Goal: Obtain resource: Obtain resource

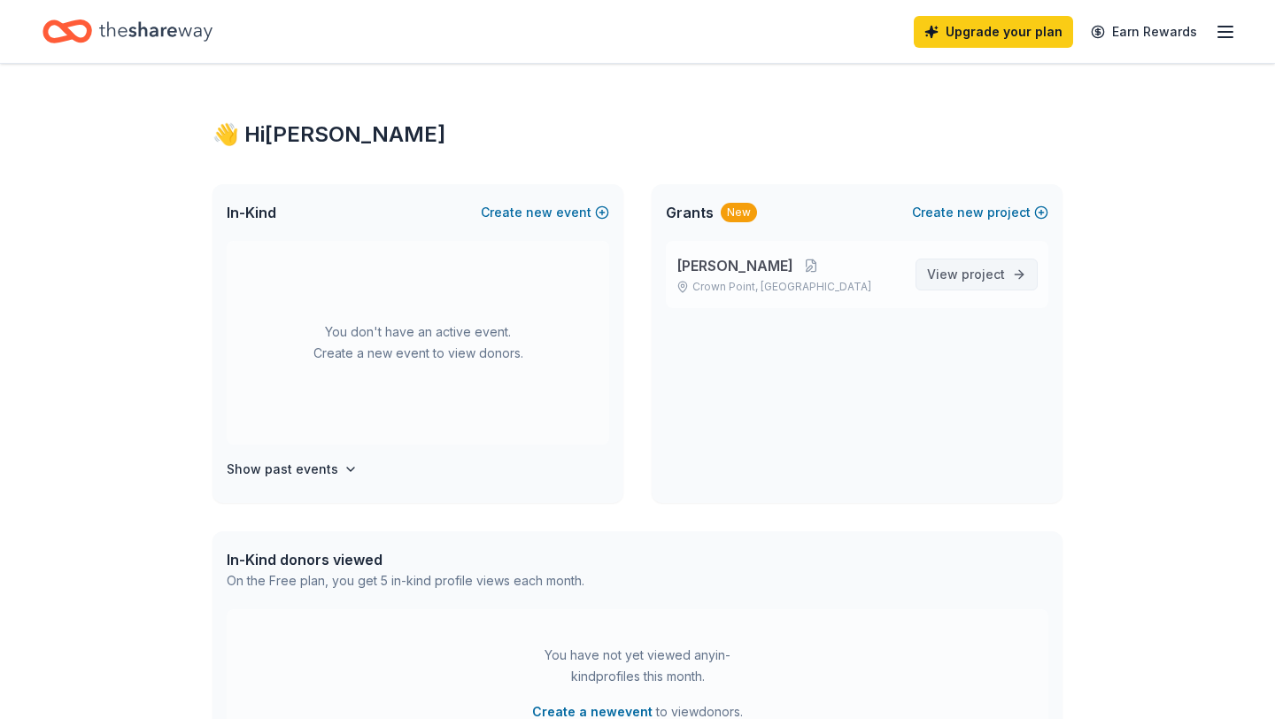
click at [947, 266] on span "View project" at bounding box center [966, 274] width 78 height 21
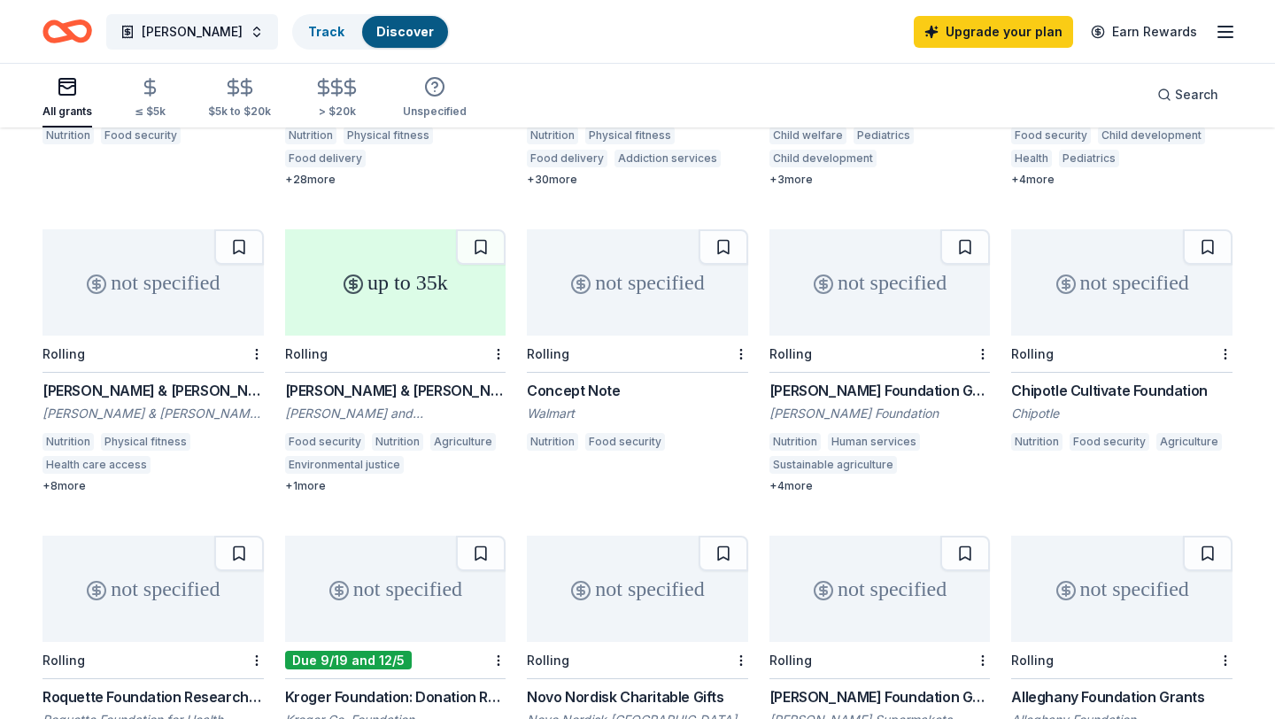
scroll to position [710, 0]
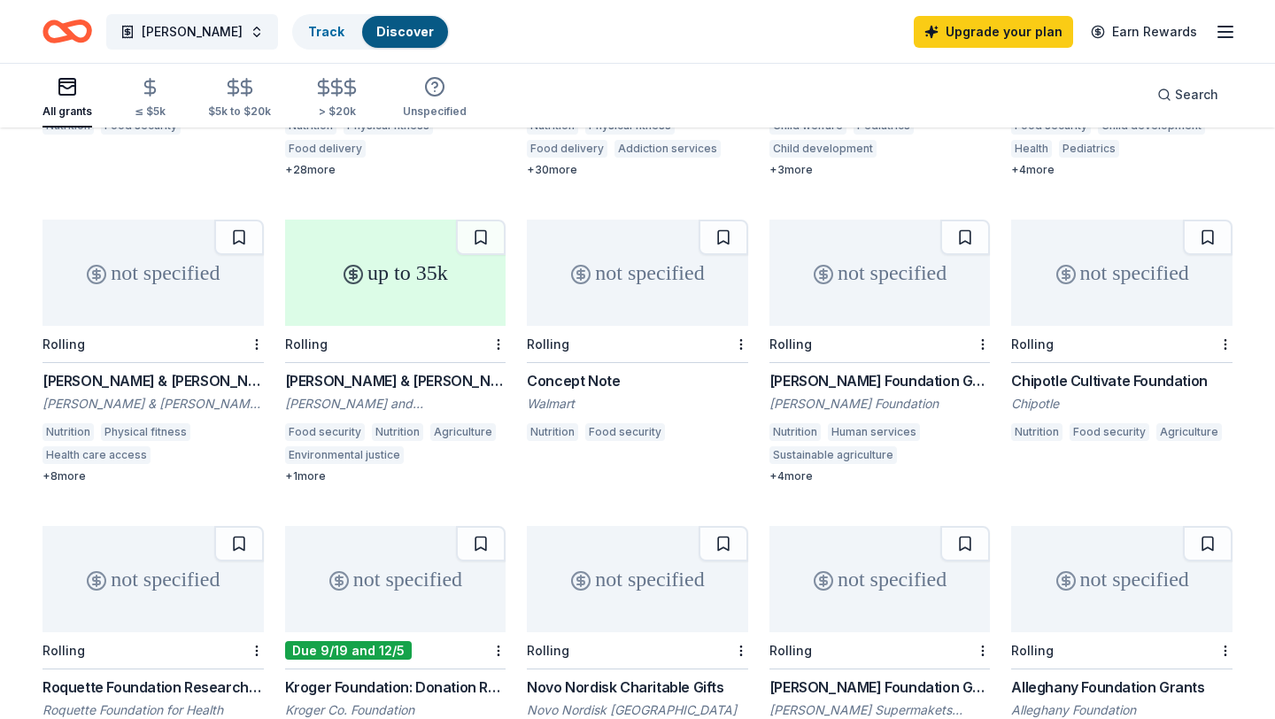
click at [587, 370] on div "Concept Note" at bounding box center [637, 380] width 221 height 21
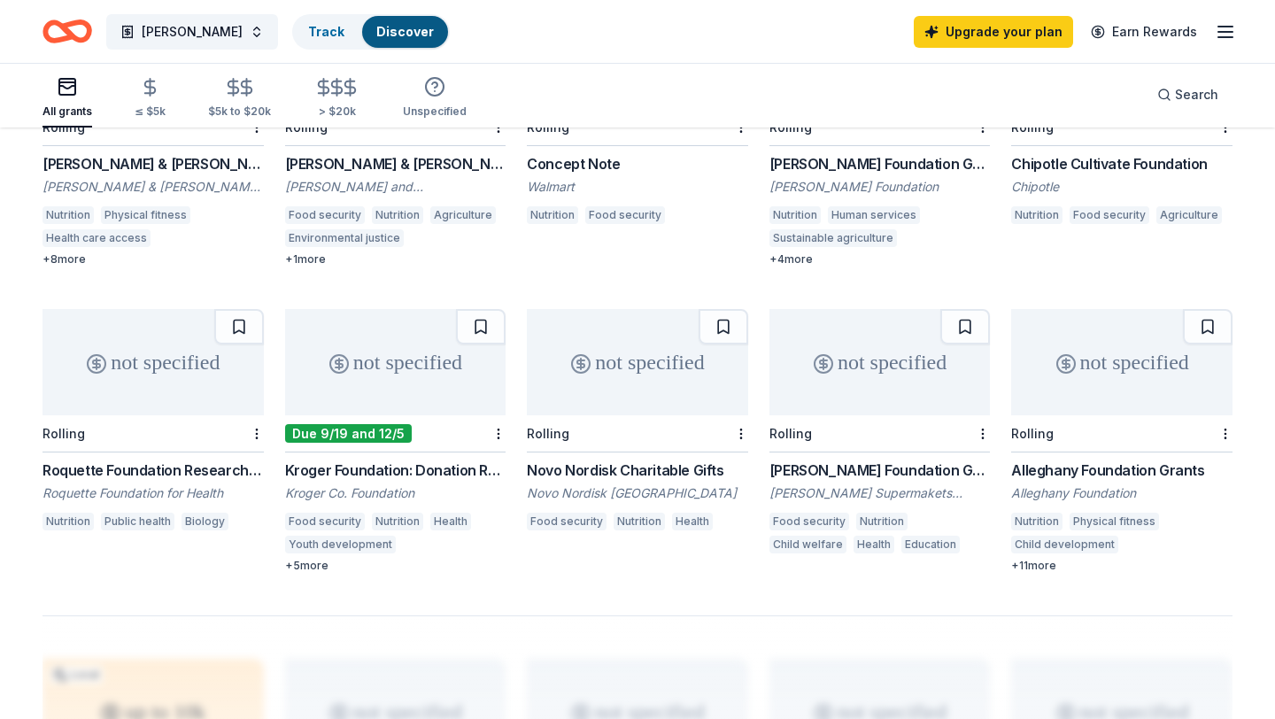
scroll to position [684, 0]
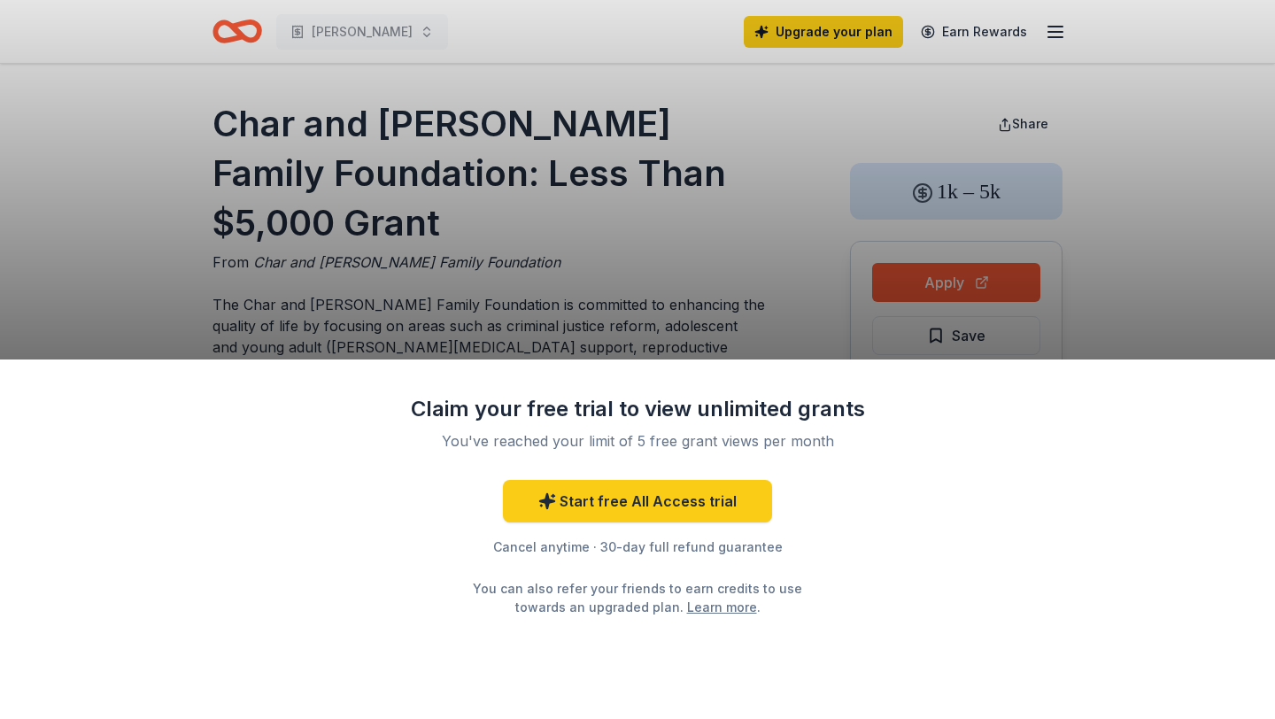
drag, startPoint x: 406, startPoint y: 176, endPoint x: 284, endPoint y: 128, distance: 131.2
click at [284, 128] on div "Claim your free trial to view unlimited grants You've reached your limit of 5 f…" at bounding box center [637, 359] width 1275 height 719
